Goal: Task Accomplishment & Management: Manage account settings

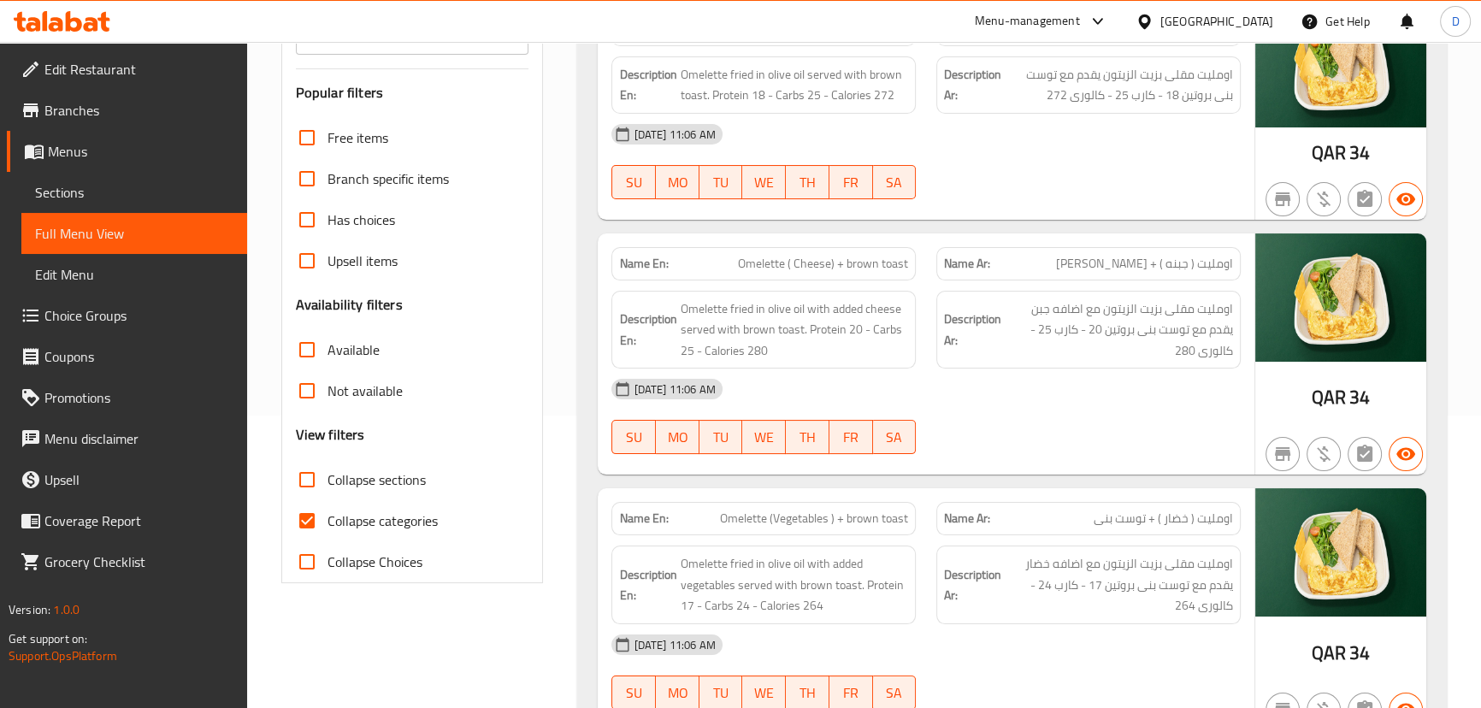
scroll to position [310, 0]
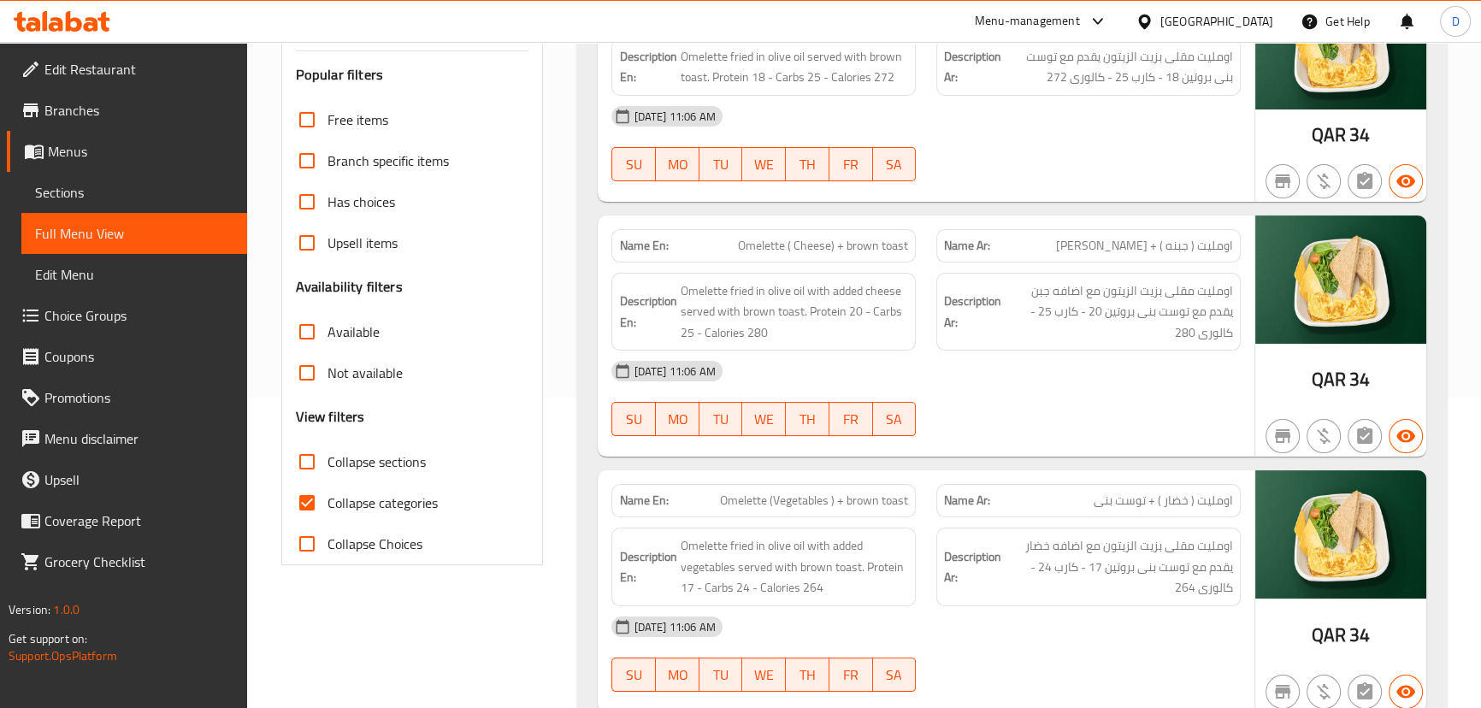
click at [328, 508] on span "Collapse categories" at bounding box center [383, 503] width 110 height 21
click at [328, 508] on input "Collapse categories" at bounding box center [306, 502] width 41 height 41
checkbox input "false"
